Goal: Complete application form

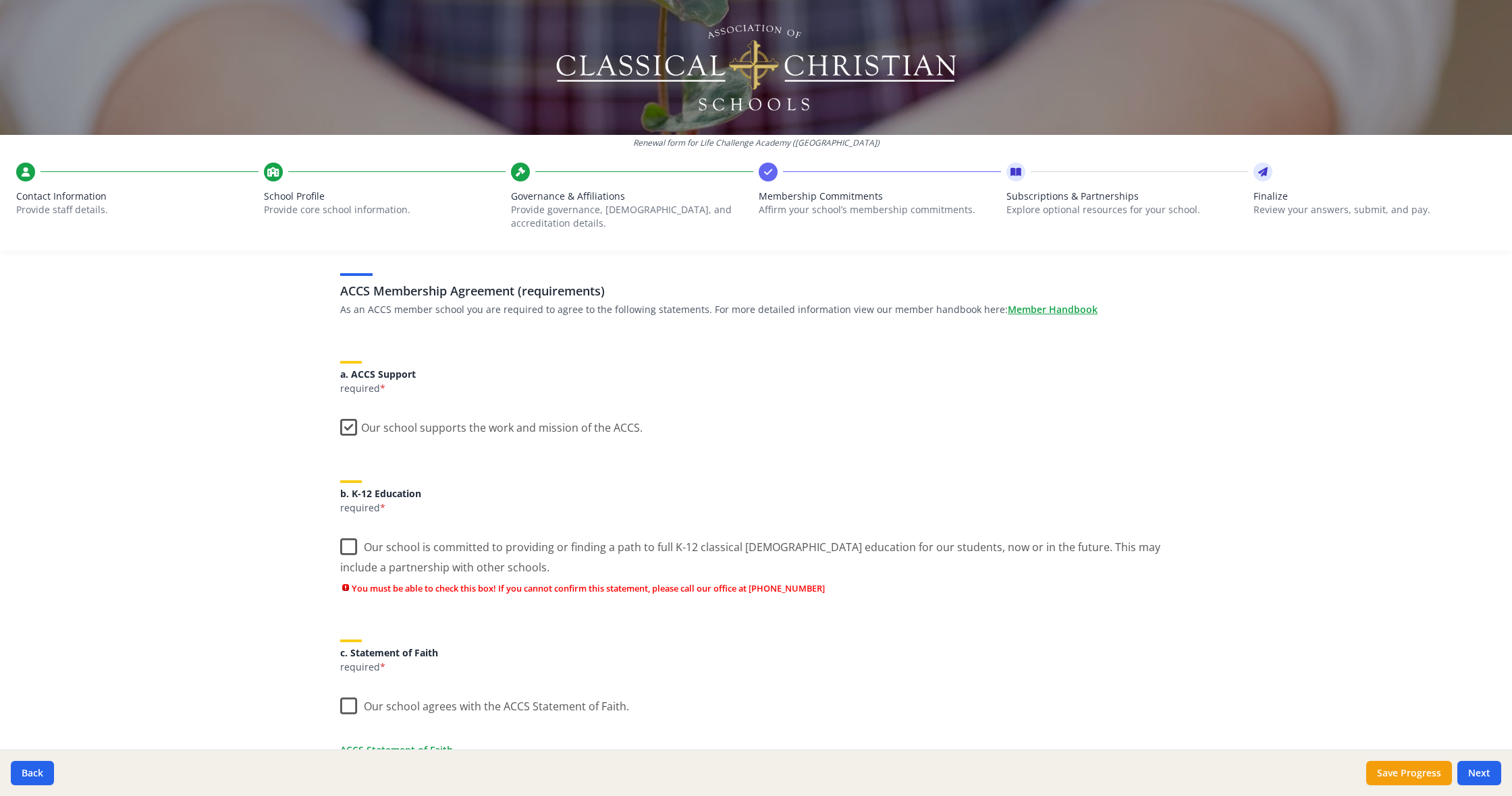
scroll to position [76, 0]
click at [352, 414] on label "Our school supports the work and mission of the ACCS." at bounding box center [491, 424] width 302 height 29
click at [0, 0] on input "Our school supports the work and mission of the ACCS." at bounding box center [0, 0] width 0 height 0
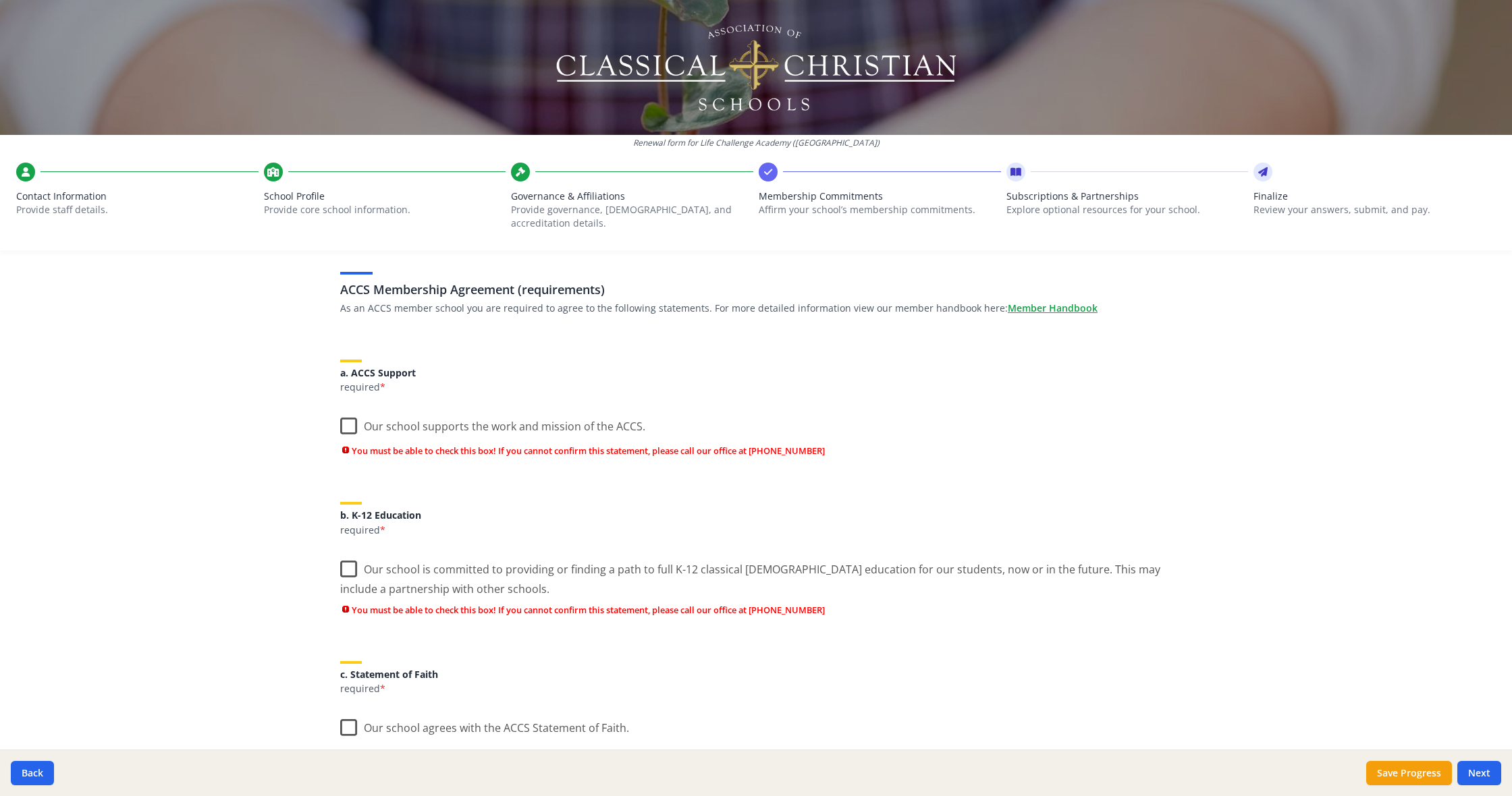
click at [345, 412] on label "Our school supports the work and mission of the ACCS." at bounding box center [493, 424] width 305 height 29
click at [0, 0] on input "Our school supports the work and mission of the ACCS." at bounding box center [0, 0] width 0 height 0
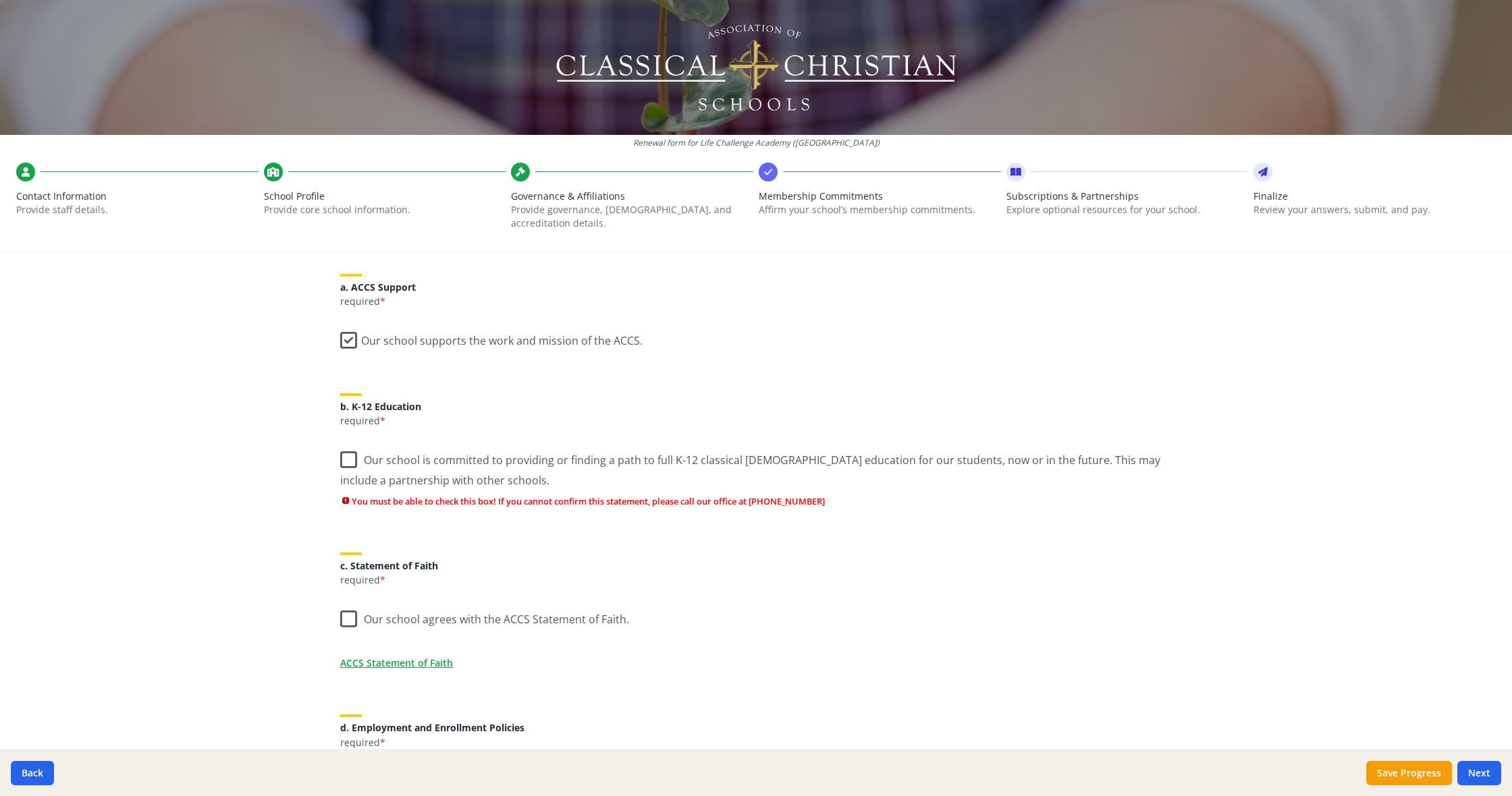
scroll to position [162, 0]
click at [343, 445] on label "Our school is committed to providing or finding a path to full K-12 classical […" at bounding box center [756, 464] width 831 height 45
click at [0, 0] on input "Our school is committed to providing or finding a path to full K-12 classical […" at bounding box center [0, 0] width 0 height 0
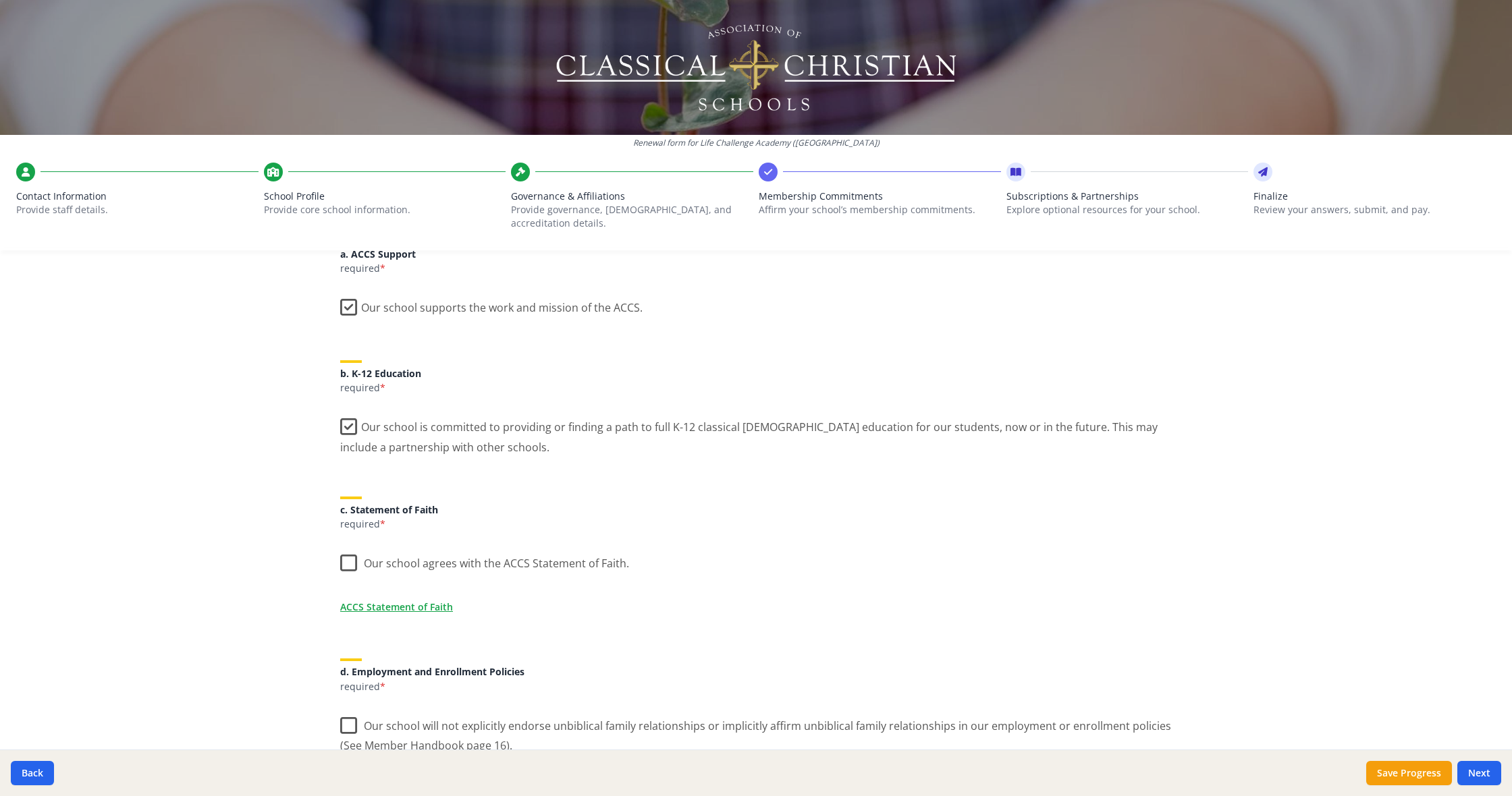
scroll to position [201, 0]
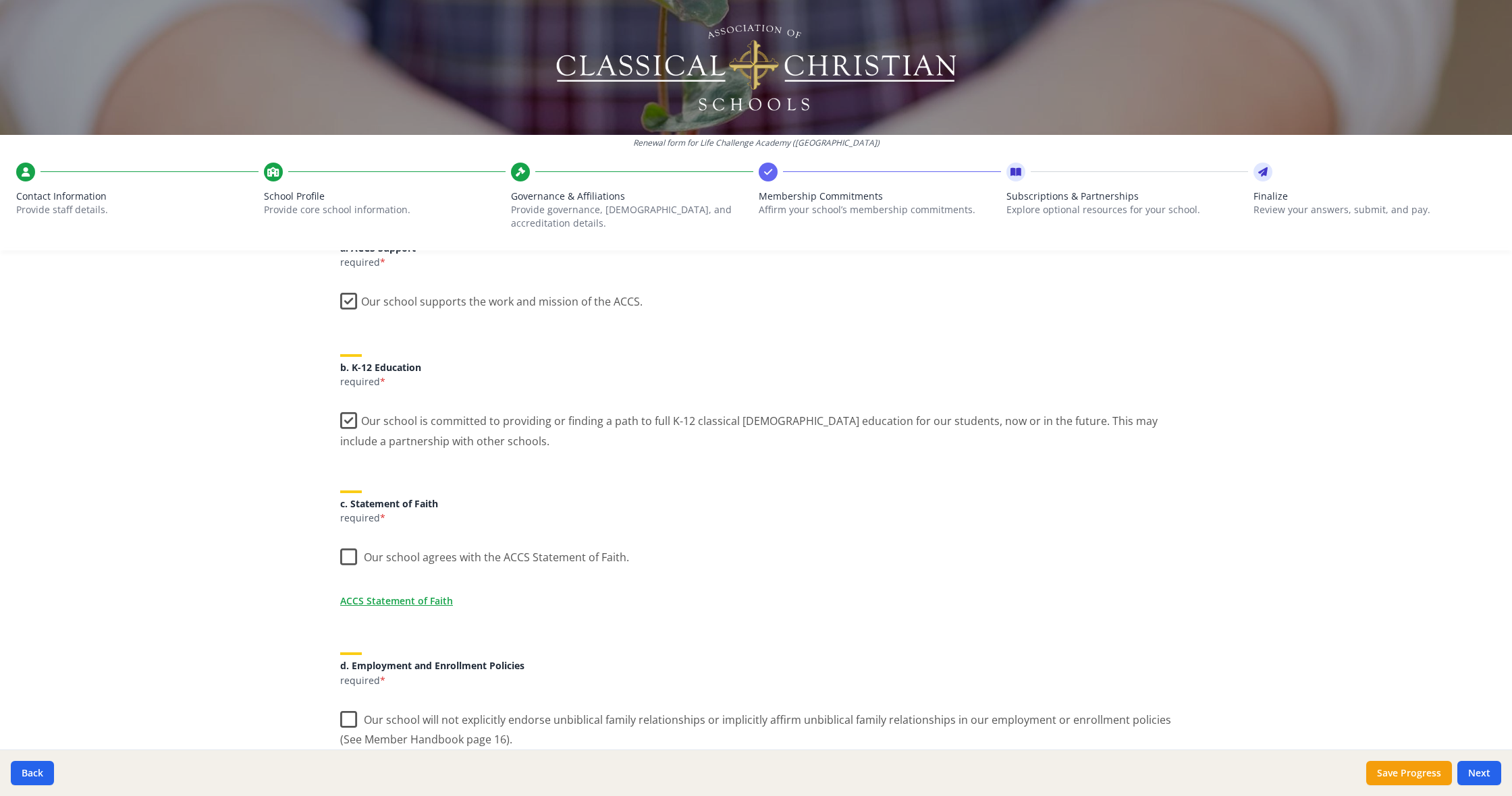
click at [342, 410] on label "Our school is committed to providing or finding a path to full K-12 classical […" at bounding box center [756, 426] width 831 height 45
click at [0, 0] on input "Our school is committed to providing or finding a path to full K-12 classical […" at bounding box center [0, 0] width 0 height 0
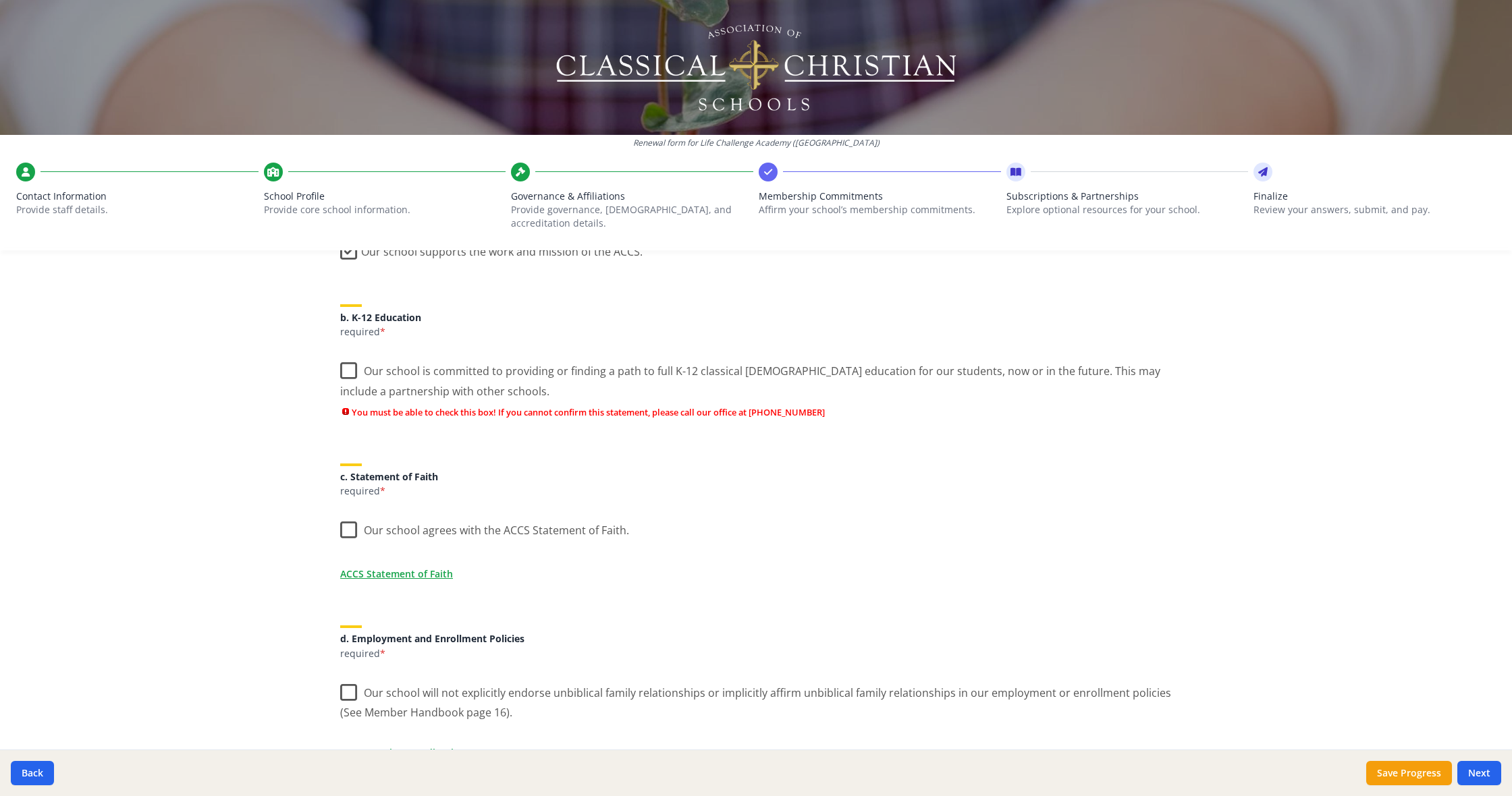
scroll to position [252, 0]
click at [395, 566] on link "ACCS Statement of Faith" at bounding box center [399, 573] width 113 height 14
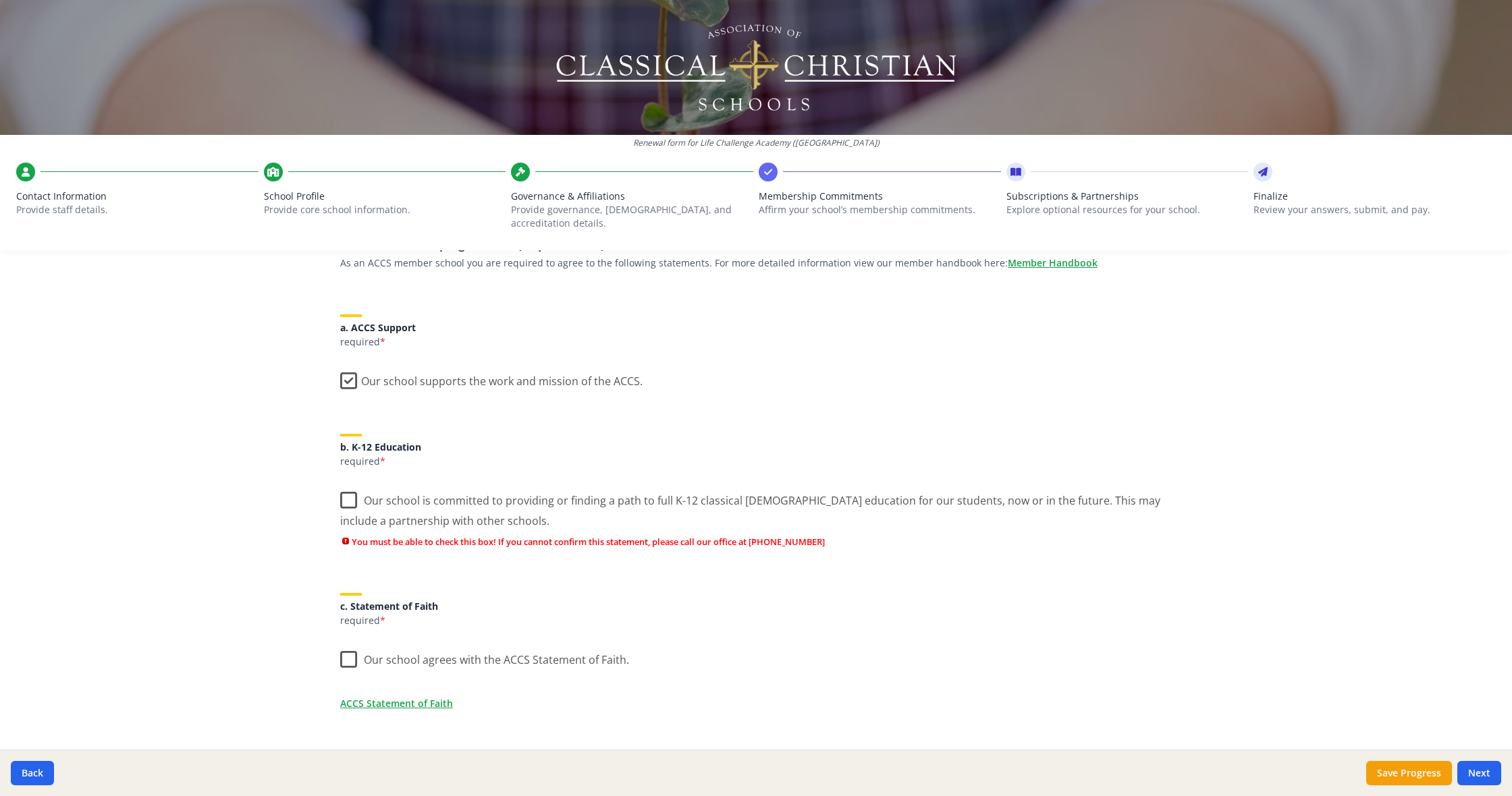
scroll to position [120, 0]
click at [350, 486] on label "Our school is committed to providing or finding a path to full K-12 classical […" at bounding box center [756, 507] width 831 height 45
click at [0, 0] on input "Our school is committed to providing or finding a path to full K-12 classical […" at bounding box center [0, 0] width 0 height 0
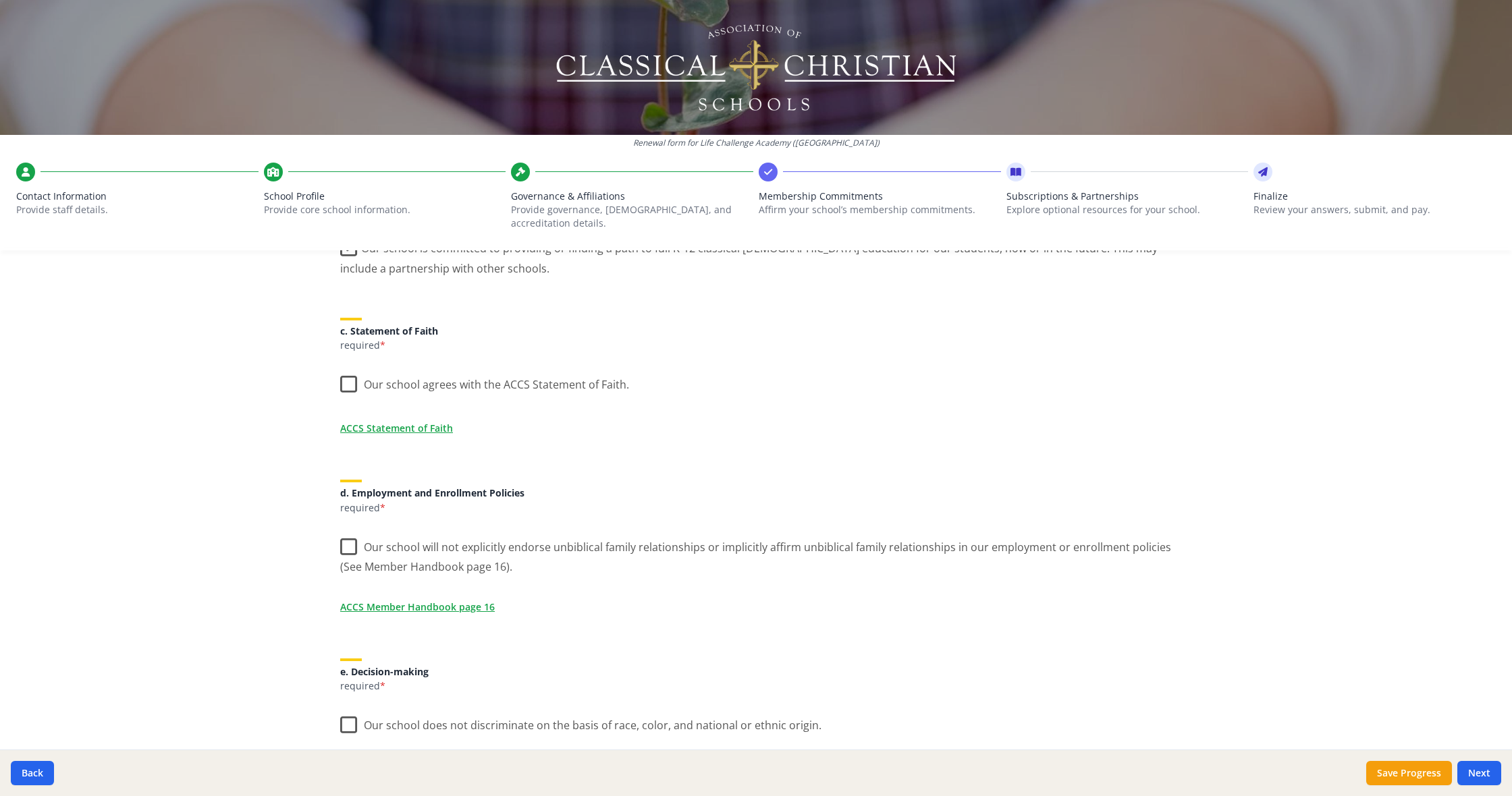
scroll to position [375, 0]
click at [345, 534] on label "Our school will not explicitly endorse unbiblical family relationships or impli…" at bounding box center [756, 550] width 831 height 45
click at [0, 0] on input "Our school will not explicitly endorse unbiblical family relationships or impli…" at bounding box center [0, 0] width 0 height 0
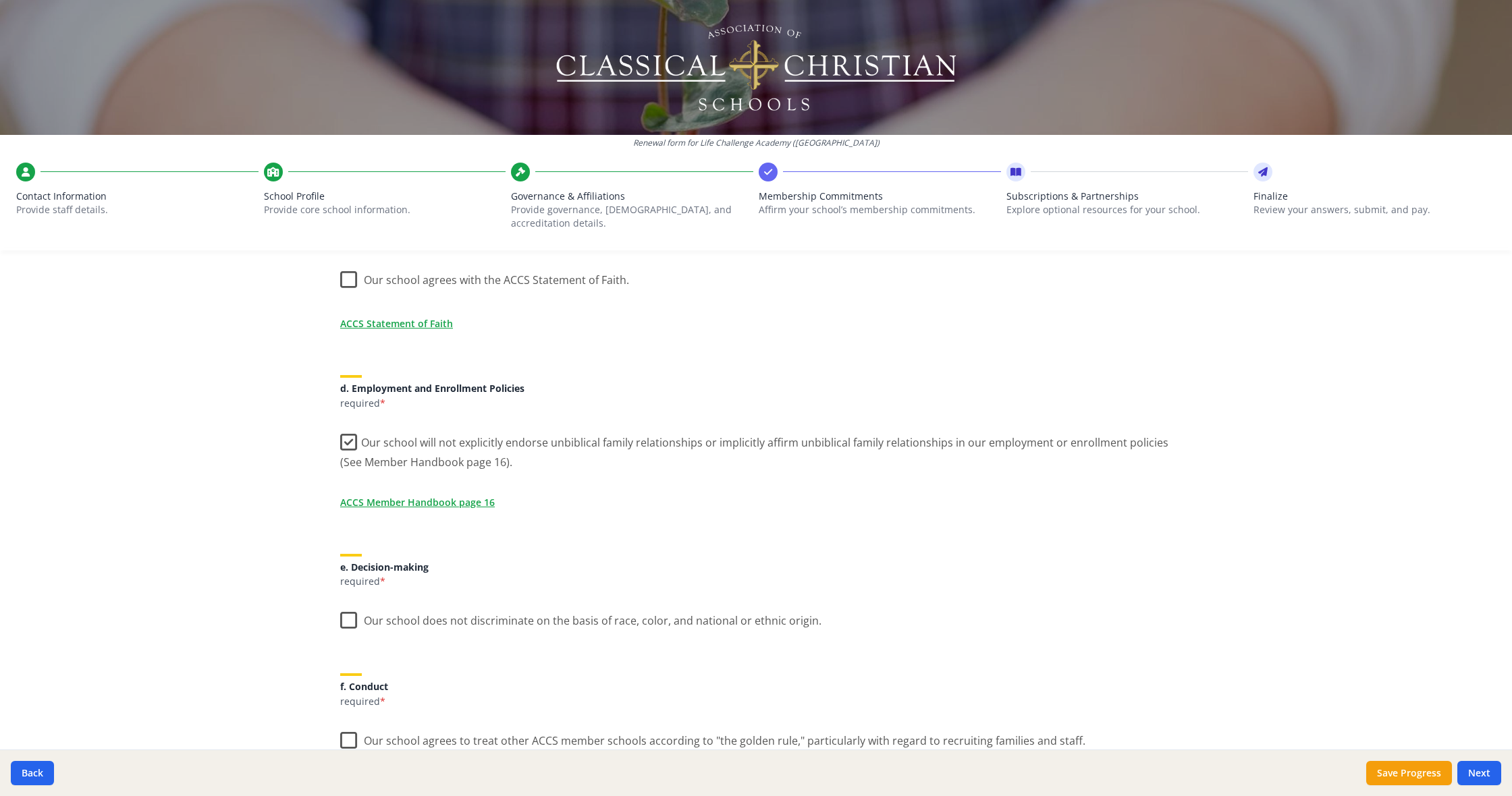
scroll to position [479, 0]
click at [341, 610] on label "Our school does not discriminate on the basis of race, color, and national or e…" at bounding box center [581, 617] width 482 height 29
click at [0, 0] on input "Our school does not discriminate on the basis of race, color, and national or e…" at bounding box center [0, 0] width 0 height 0
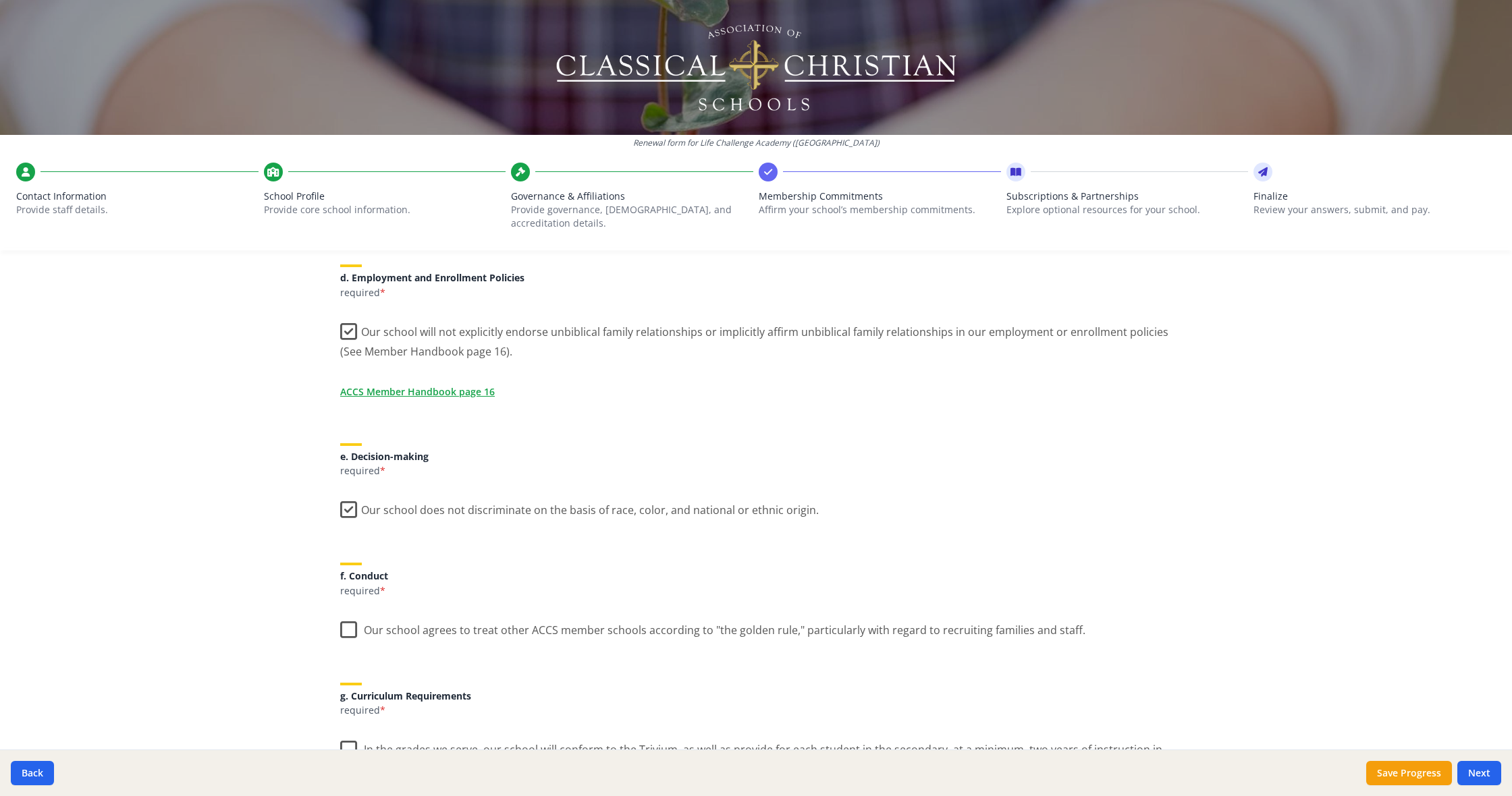
scroll to position [591, 0]
click at [352, 494] on label "Our school does not discriminate on the basis of race, color, and national or e…" at bounding box center [579, 506] width 478 height 29
click at [0, 0] on input "Our school does not discriminate on the basis of race, color, and national or e…" at bounding box center [0, 0] width 0 height 0
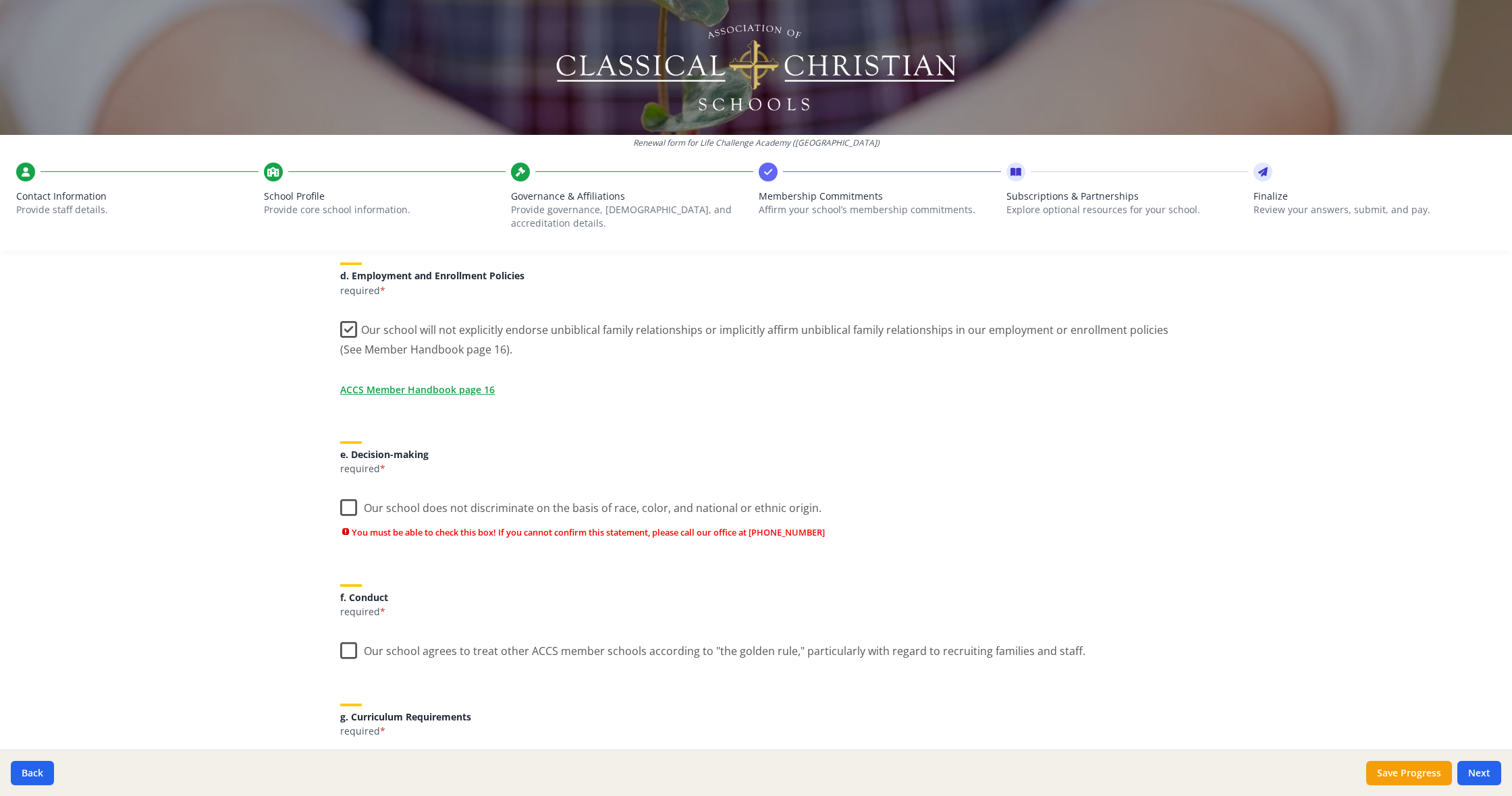
click at [351, 493] on label "Our school does not discriminate on the basis of race, color, and national or e…" at bounding box center [581, 506] width 482 height 29
click at [0, 0] on input "Our school does not discriminate on the basis of race, color, and national or e…" at bounding box center [0, 0] width 0 height 0
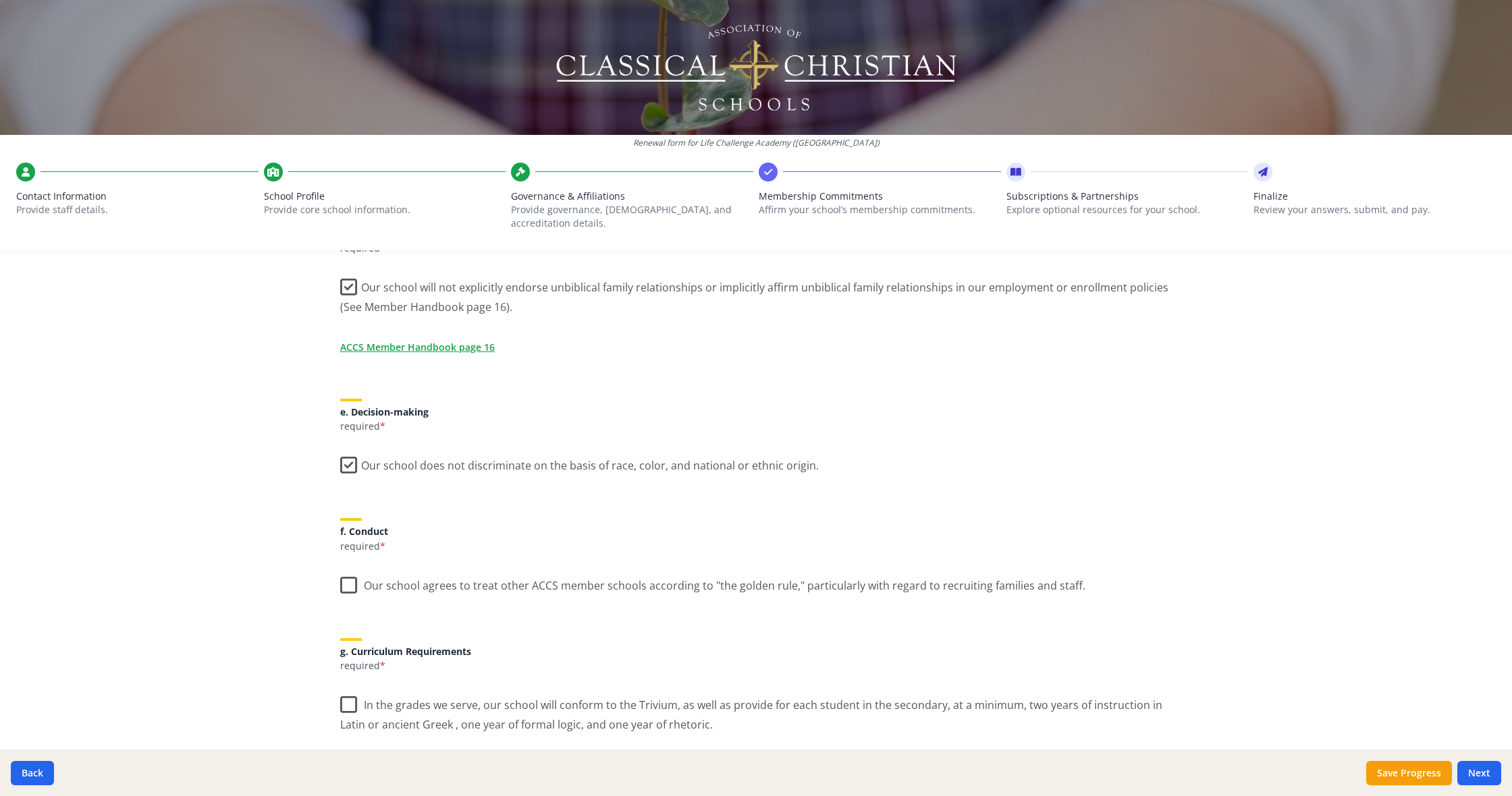
scroll to position [639, 0]
click at [344, 566] on label "Our school agrees to treat other ACCS member schools according to "the golden r…" at bounding box center [712, 577] width 745 height 29
click at [0, 0] on input "Our school agrees to treat other ACCS member schools according to "the golden r…" at bounding box center [0, 0] width 0 height 0
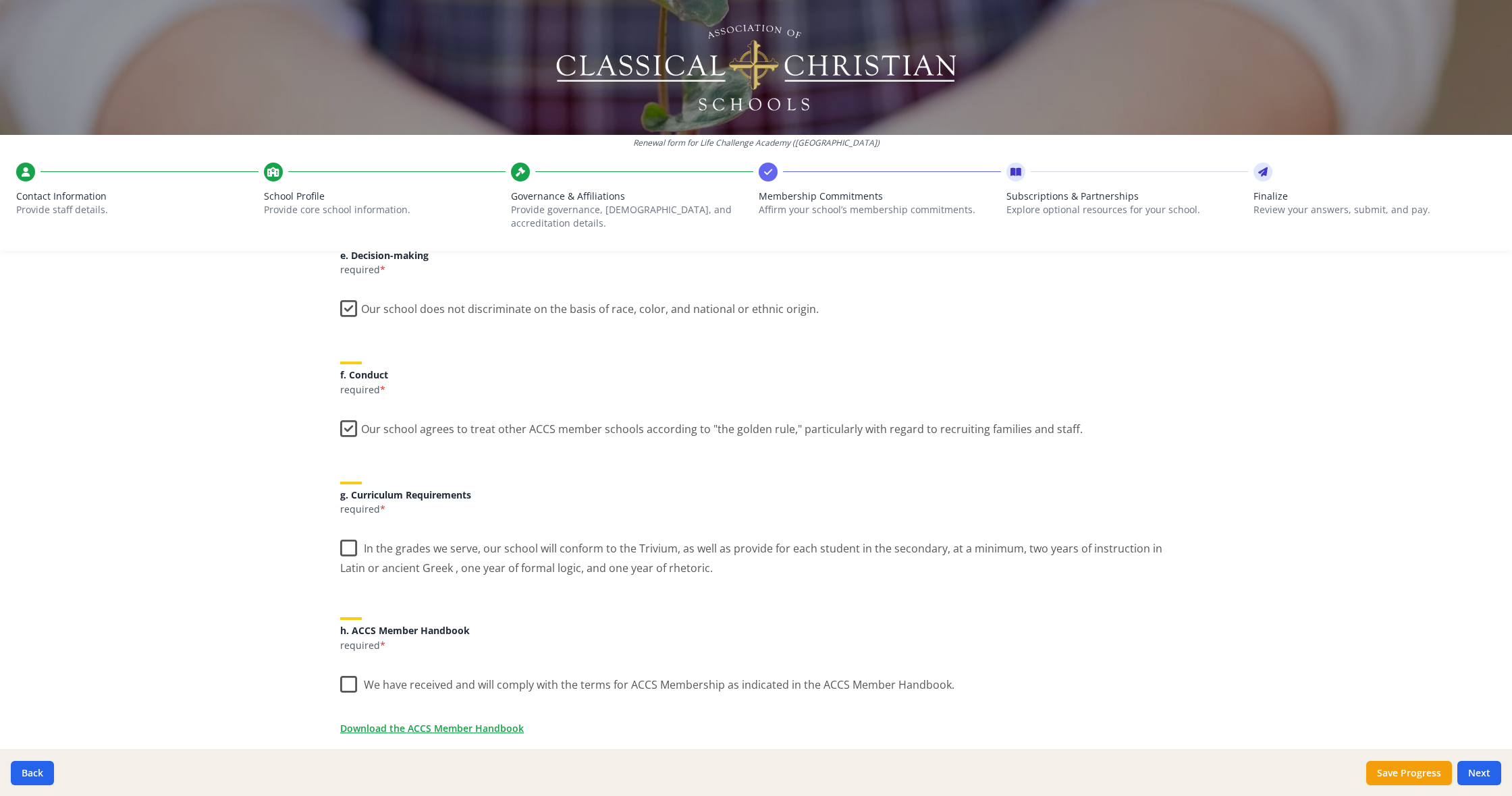
scroll to position [805, 0]
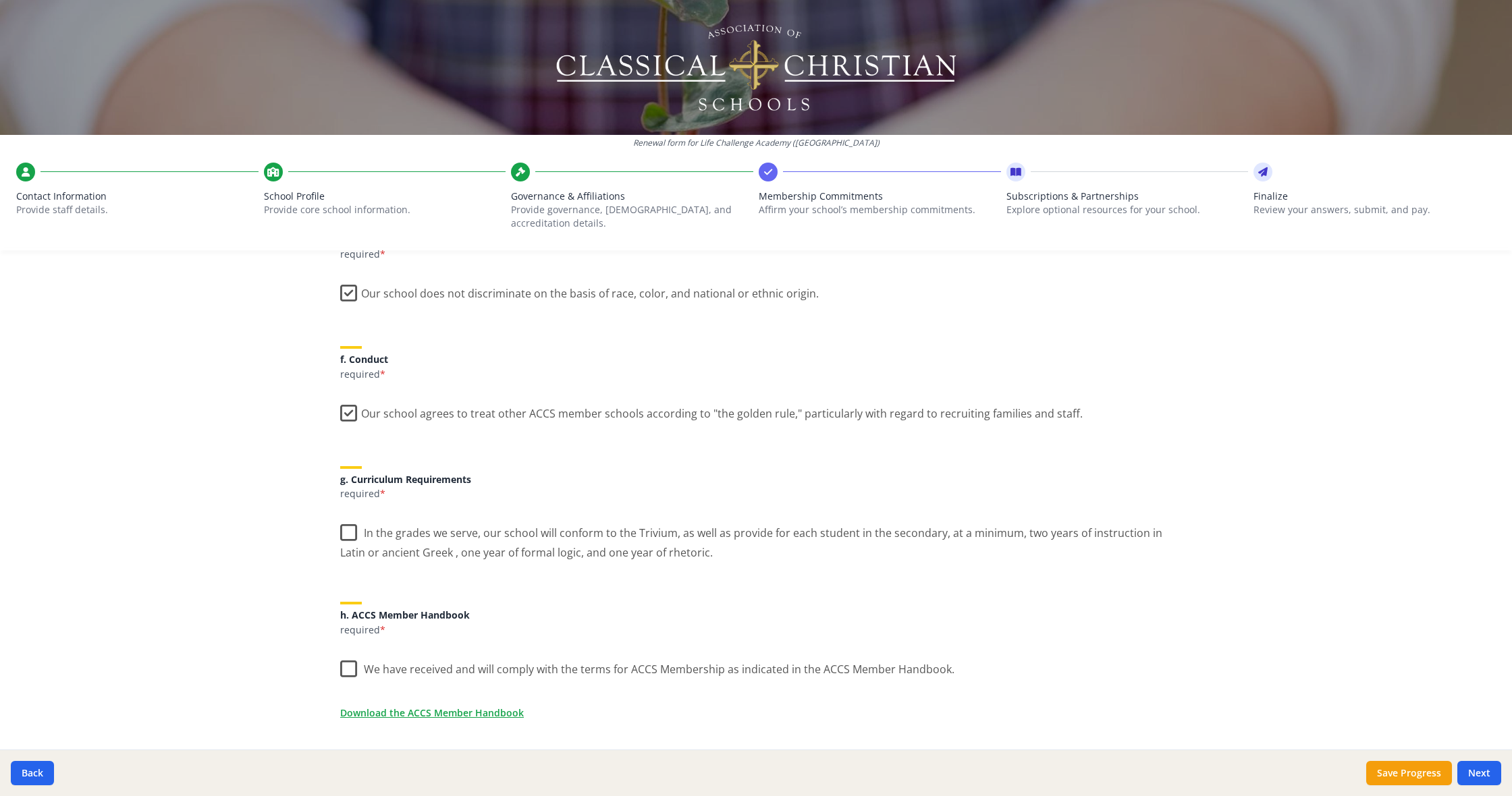
click at [349, 516] on label "In the grades we serve, our school will conform to the Trivium, as well as prov…" at bounding box center [756, 538] width 831 height 45
click at [0, 0] on input "In the grades we serve, our school will conform to the Trivium, as well as prov…" at bounding box center [0, 0] width 0 height 0
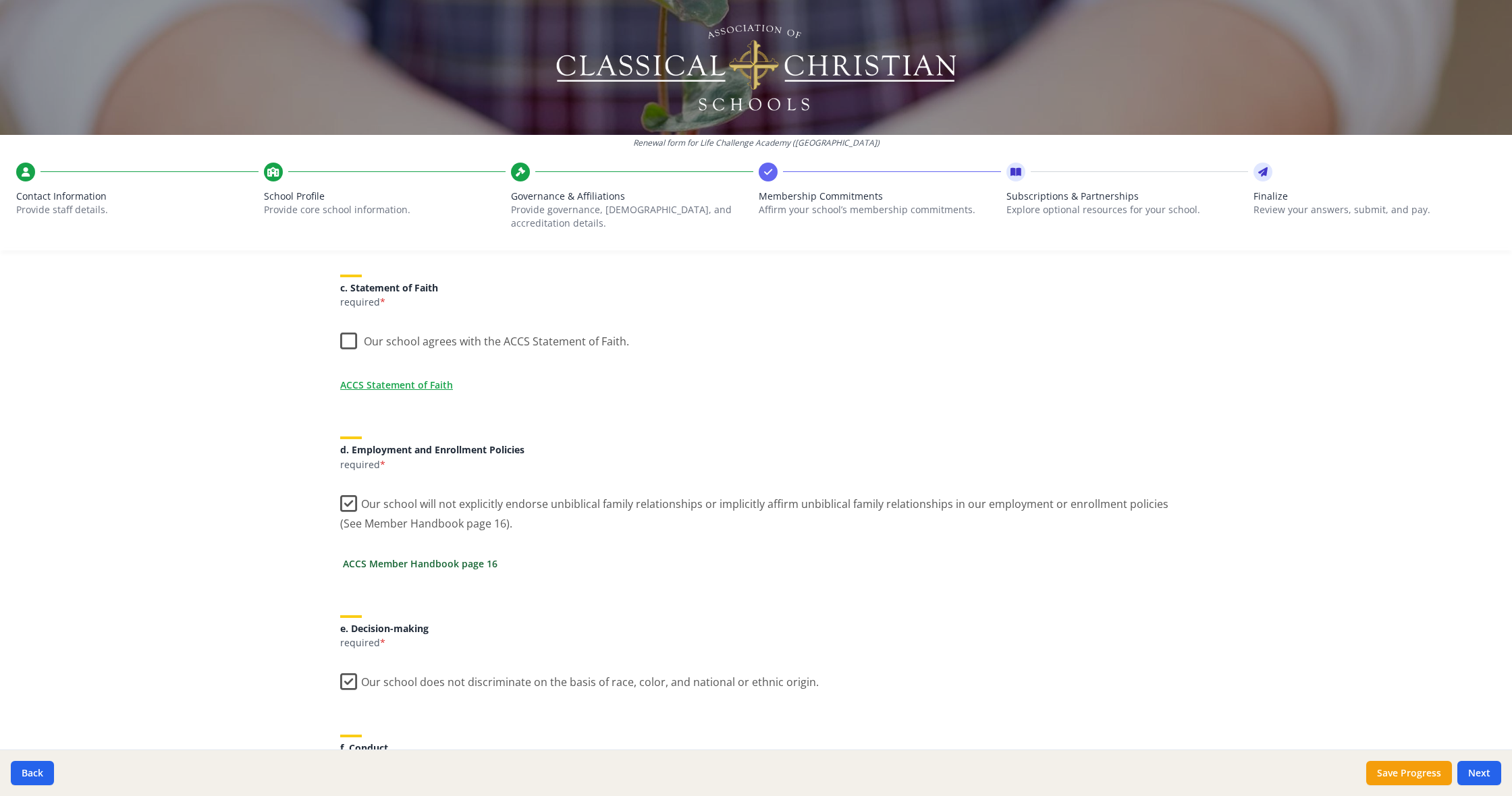
scroll to position [411, 0]
